Goal: Information Seeking & Learning: Find specific fact

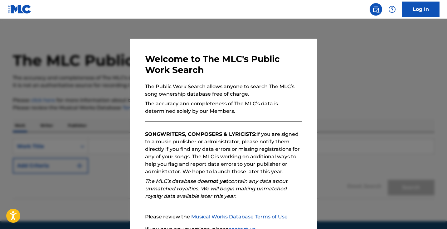
scroll to position [56, 0]
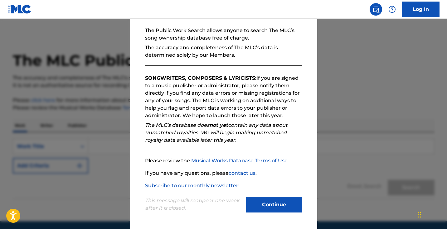
click at [272, 204] on button "Continue" at bounding box center [274, 205] width 56 height 16
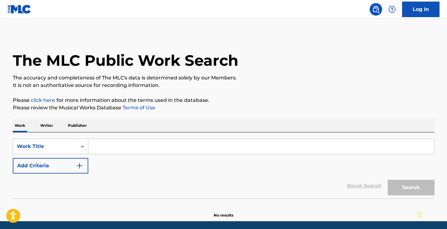
click at [128, 147] on input "Search Form" at bounding box center [261, 146] width 346 height 15
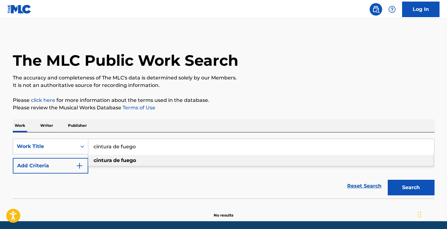
type input "cintura de fuego"
click at [151, 161] on div "cintura de fuego" at bounding box center [260, 160] width 345 height 11
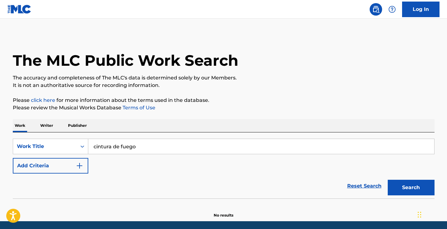
click at [142, 162] on div "SearchWithCriteriade73eedf-ab02-4fce-bf4c-023a927bad9d Work Title cintura de fu…" at bounding box center [224, 156] width 422 height 35
click at [66, 167] on button "Add Criteria" at bounding box center [51, 166] width 76 height 16
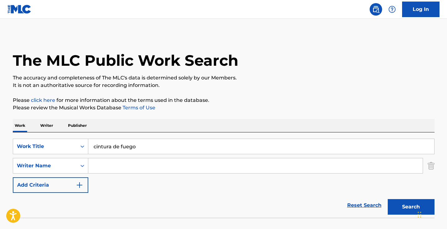
click at [133, 166] on input "Search Form" at bounding box center [255, 166] width 335 height 15
type input "[PERSON_NAME]"
click at [408, 208] on button "Search" at bounding box center [411, 207] width 47 height 16
